Goal: Transaction & Acquisition: Purchase product/service

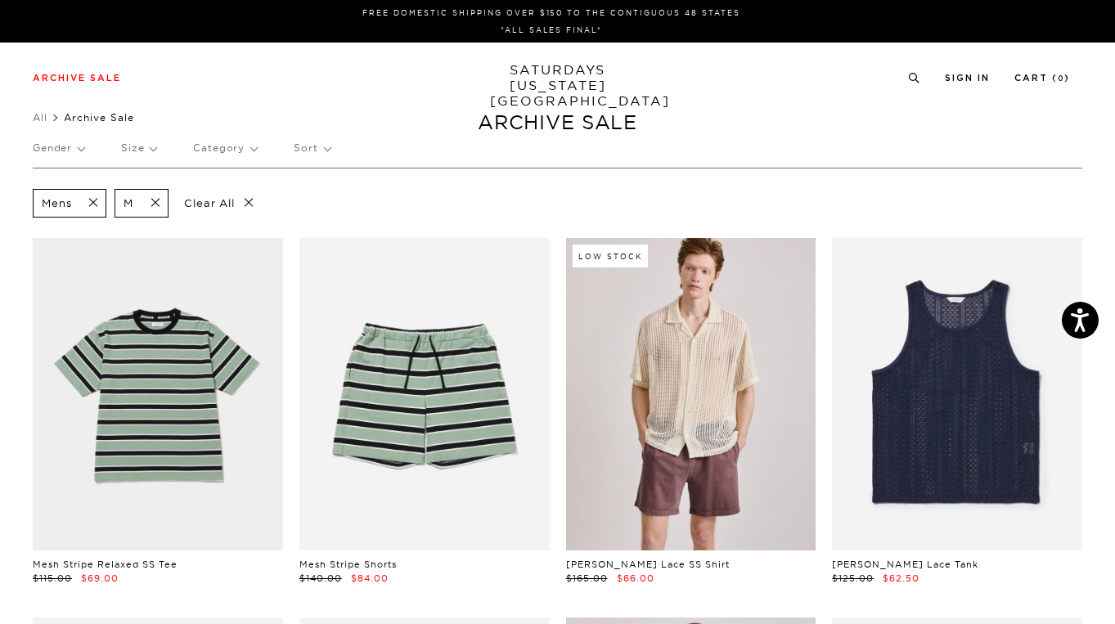
click at [321, 146] on p "Sort" at bounding box center [312, 148] width 36 height 38
click at [326, 248] on p "Price (Lowest-highest)" at bounding box center [356, 246] width 125 height 21
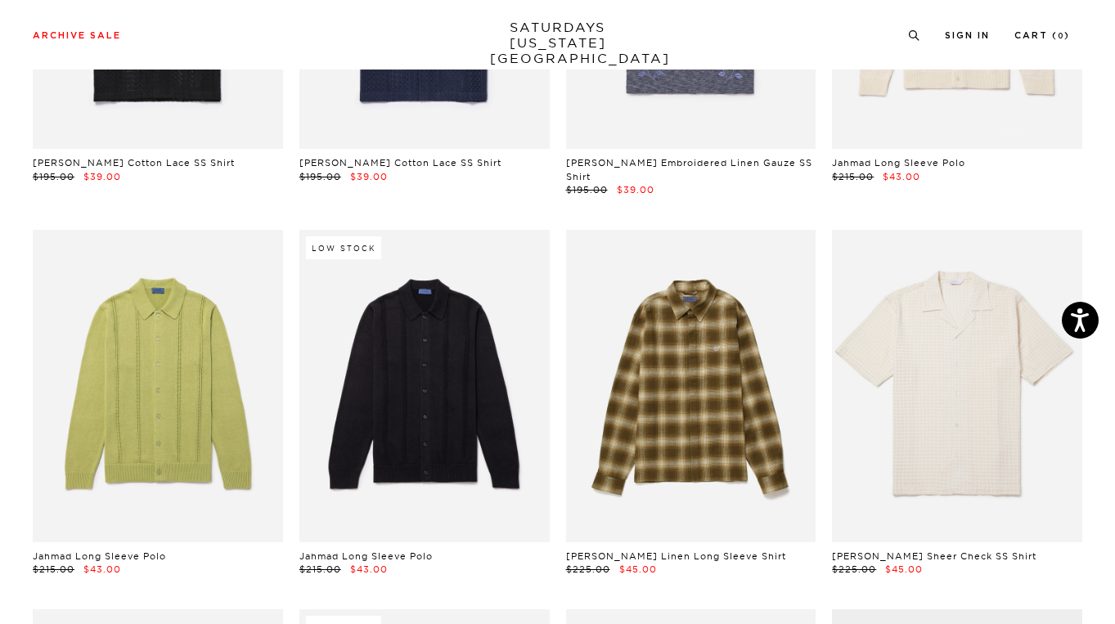
scroll to position [1899, 8]
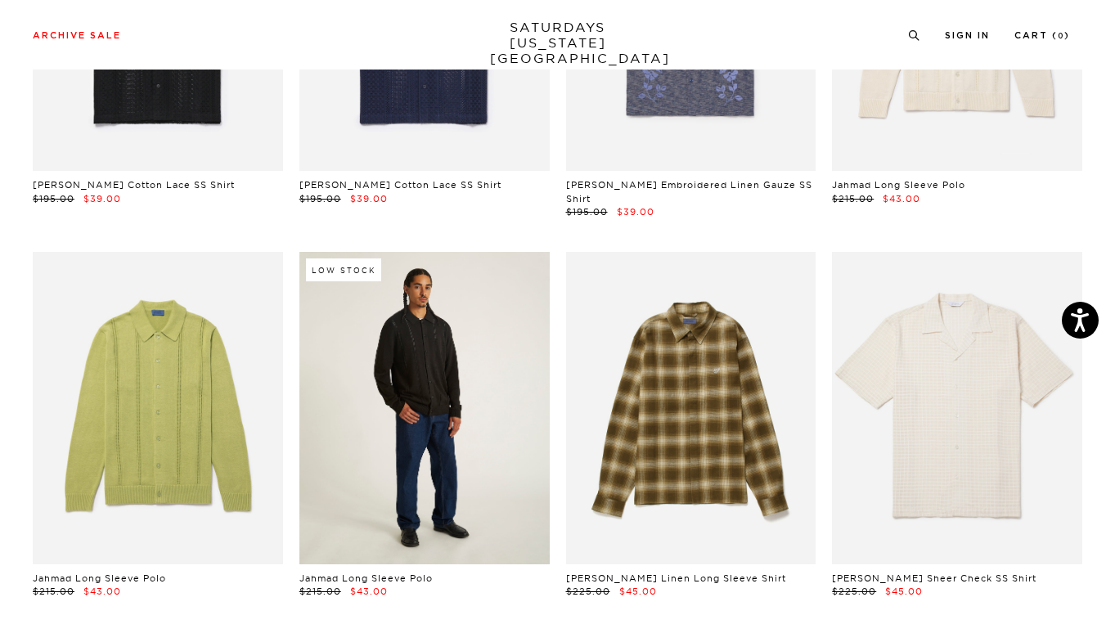
click at [384, 336] on link at bounding box center [424, 408] width 250 height 313
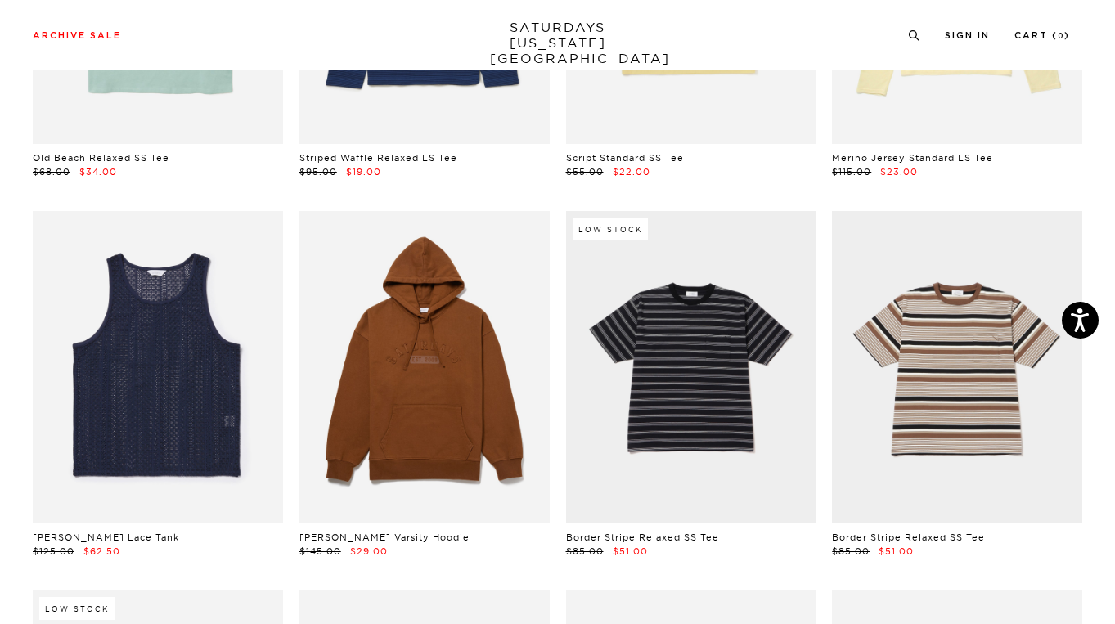
scroll to position [407, 10]
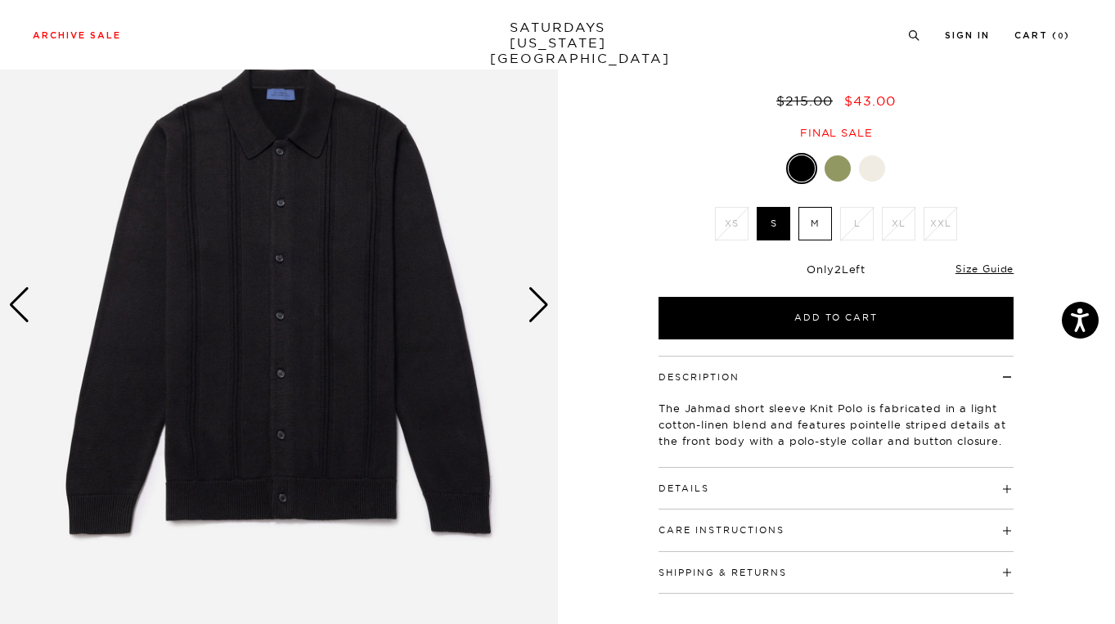
scroll to position [127, 7]
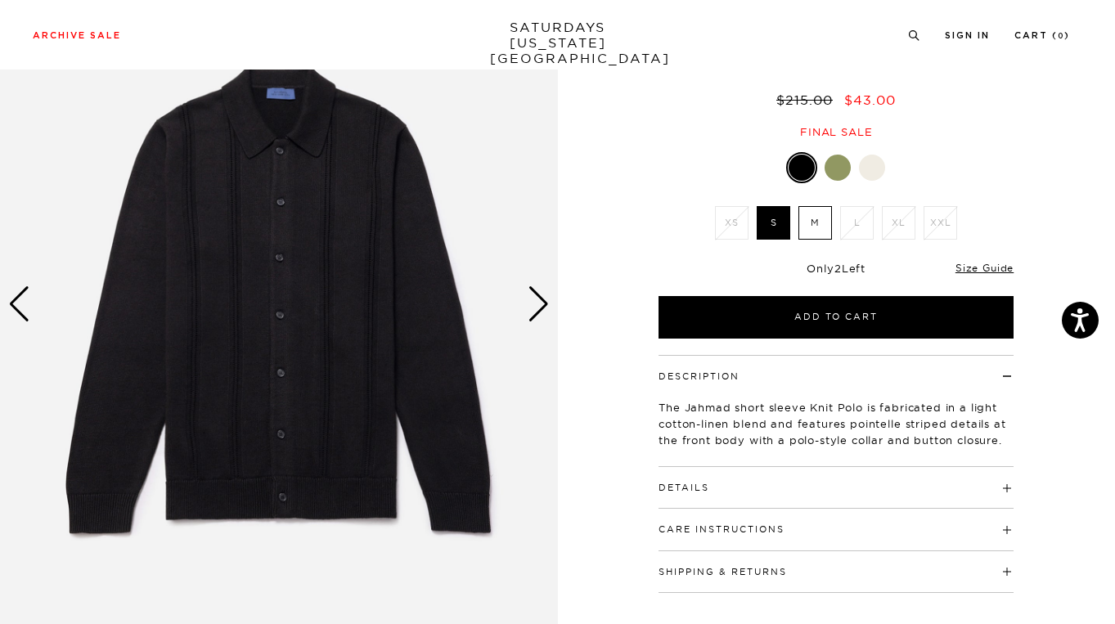
click at [542, 299] on div "Next slide" at bounding box center [539, 304] width 22 height 36
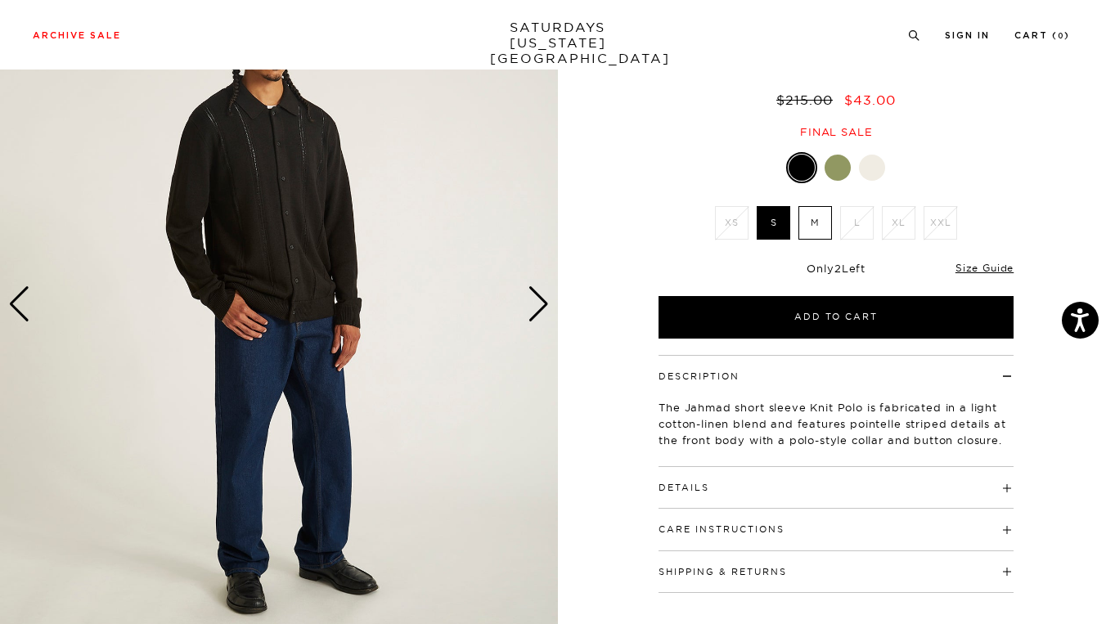
click at [542, 299] on div "Next slide" at bounding box center [539, 304] width 22 height 36
